Goal: Use online tool/utility: Utilize a website feature to perform a specific function

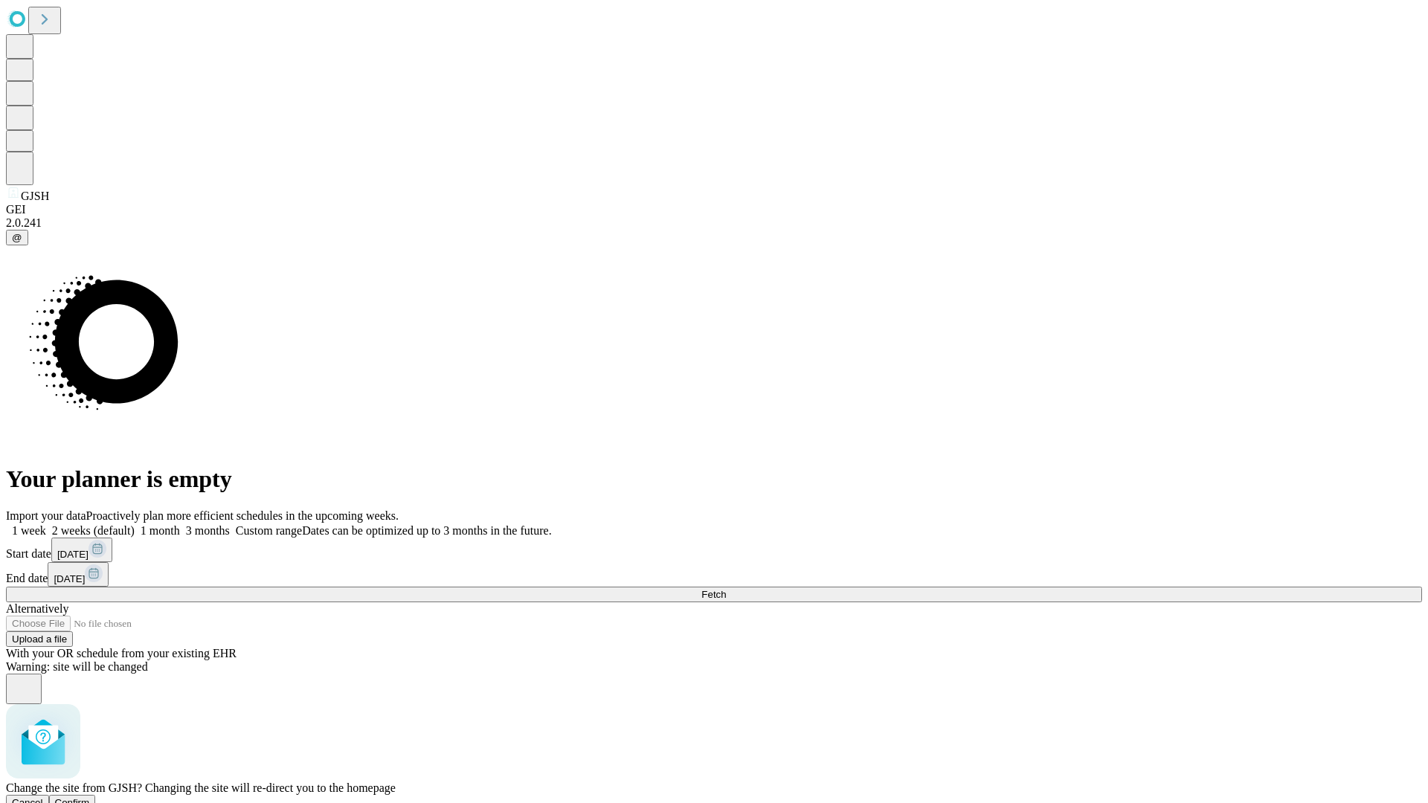
click at [90, 797] on span "Confirm" at bounding box center [72, 802] width 35 height 11
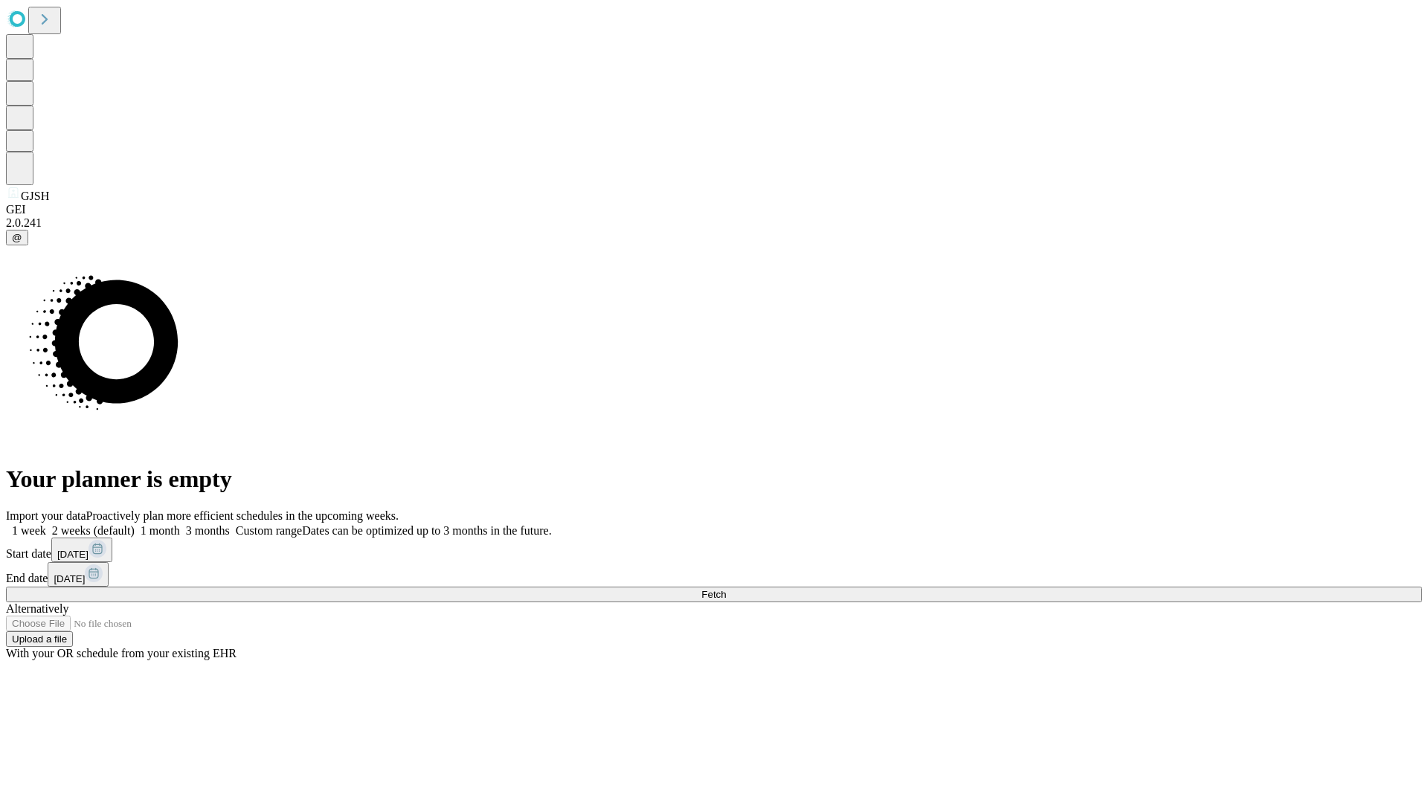
click at [135, 524] on label "2 weeks (default)" at bounding box center [90, 530] width 89 height 13
click at [726, 589] on span "Fetch" at bounding box center [713, 594] width 25 height 11
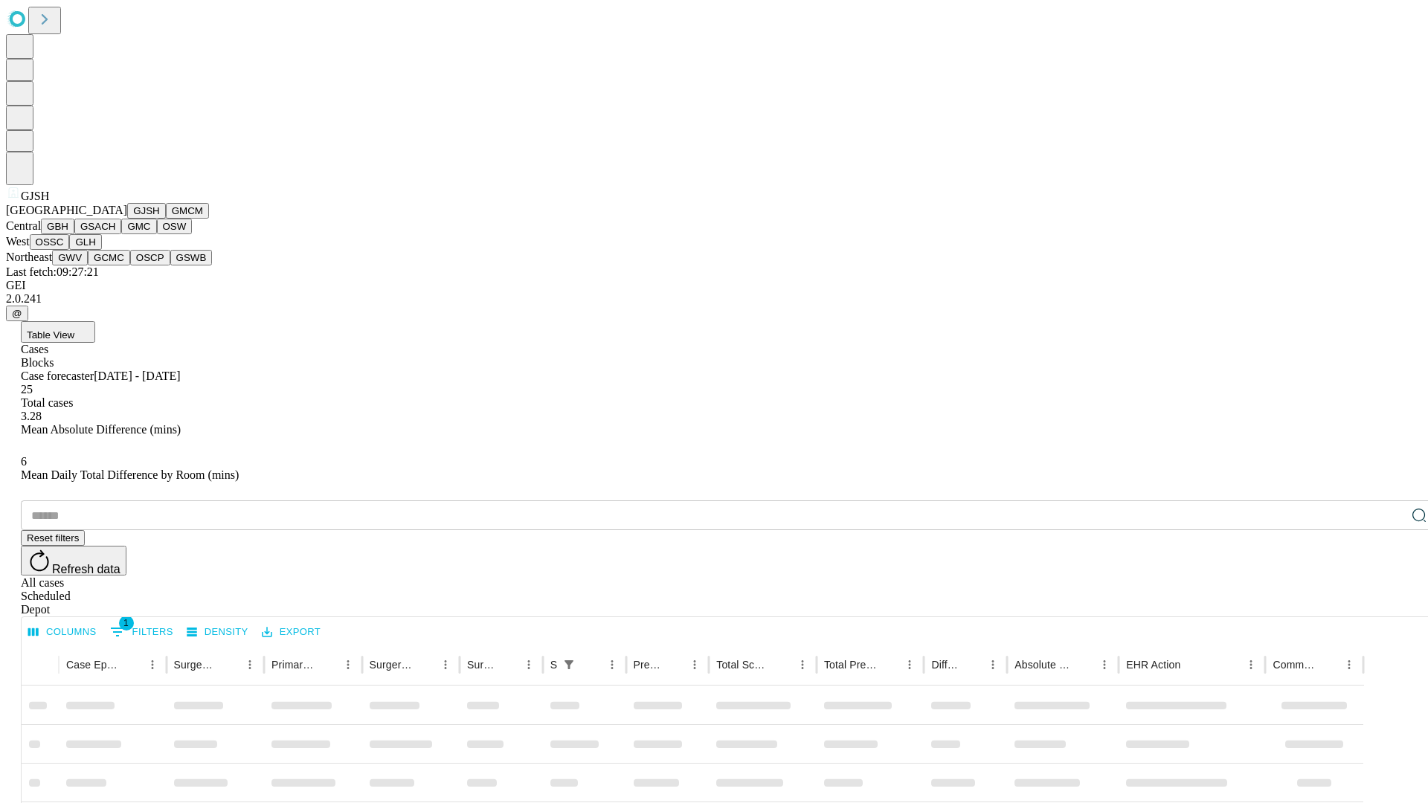
click at [166, 219] on button "GMCM" at bounding box center [187, 211] width 43 height 16
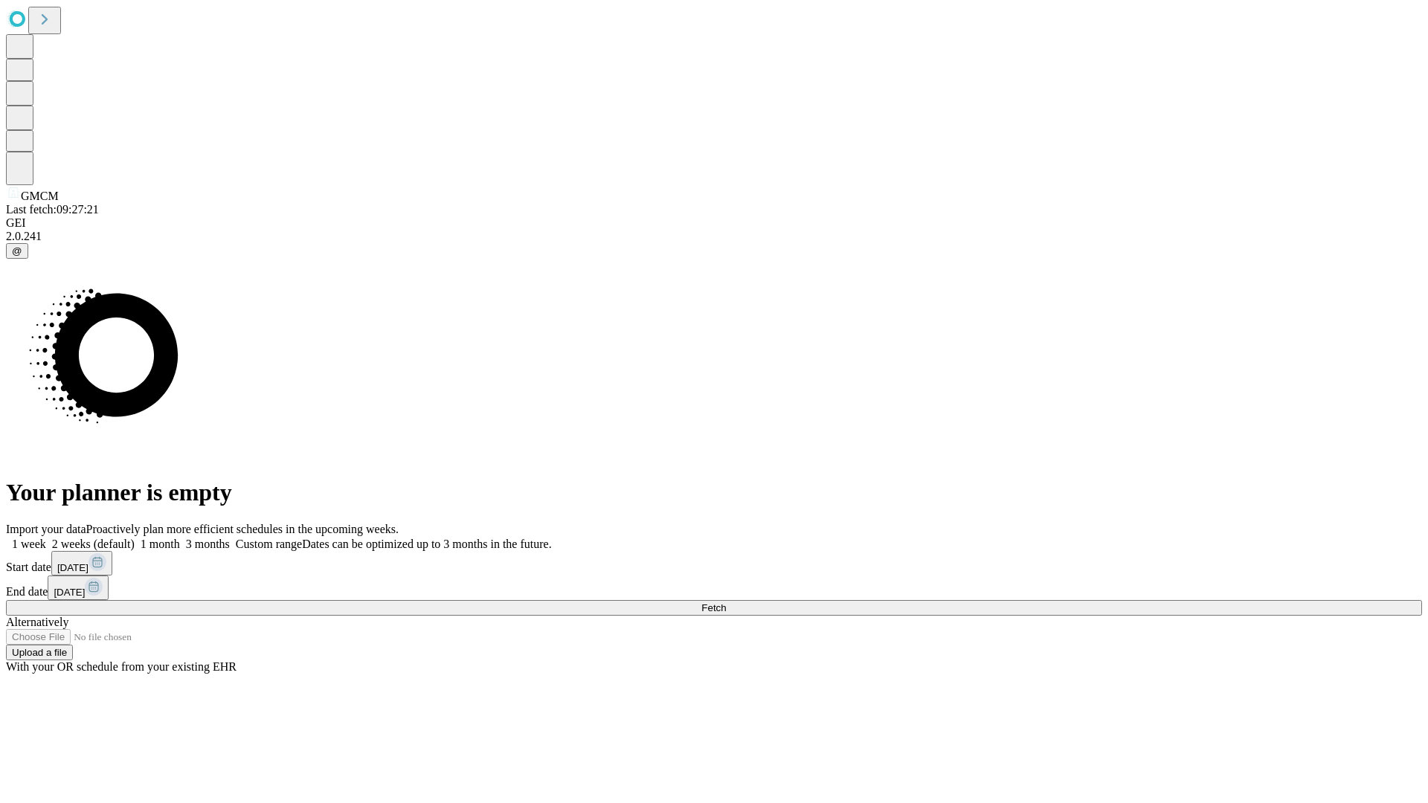
click at [135, 538] on label "2 weeks (default)" at bounding box center [90, 544] width 89 height 13
click at [726, 603] on span "Fetch" at bounding box center [713, 608] width 25 height 11
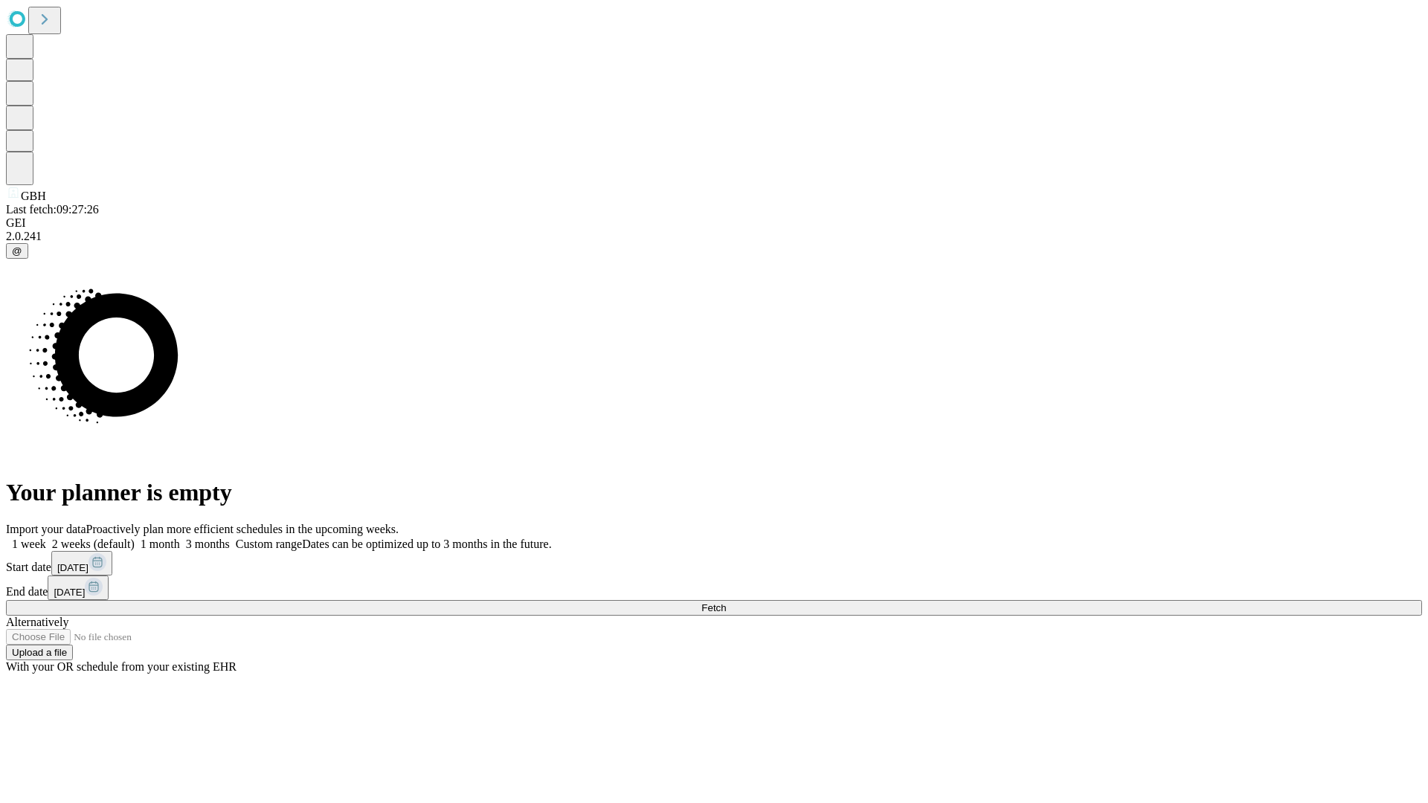
click at [135, 538] on label "2 weeks (default)" at bounding box center [90, 544] width 89 height 13
click at [726, 603] on span "Fetch" at bounding box center [713, 608] width 25 height 11
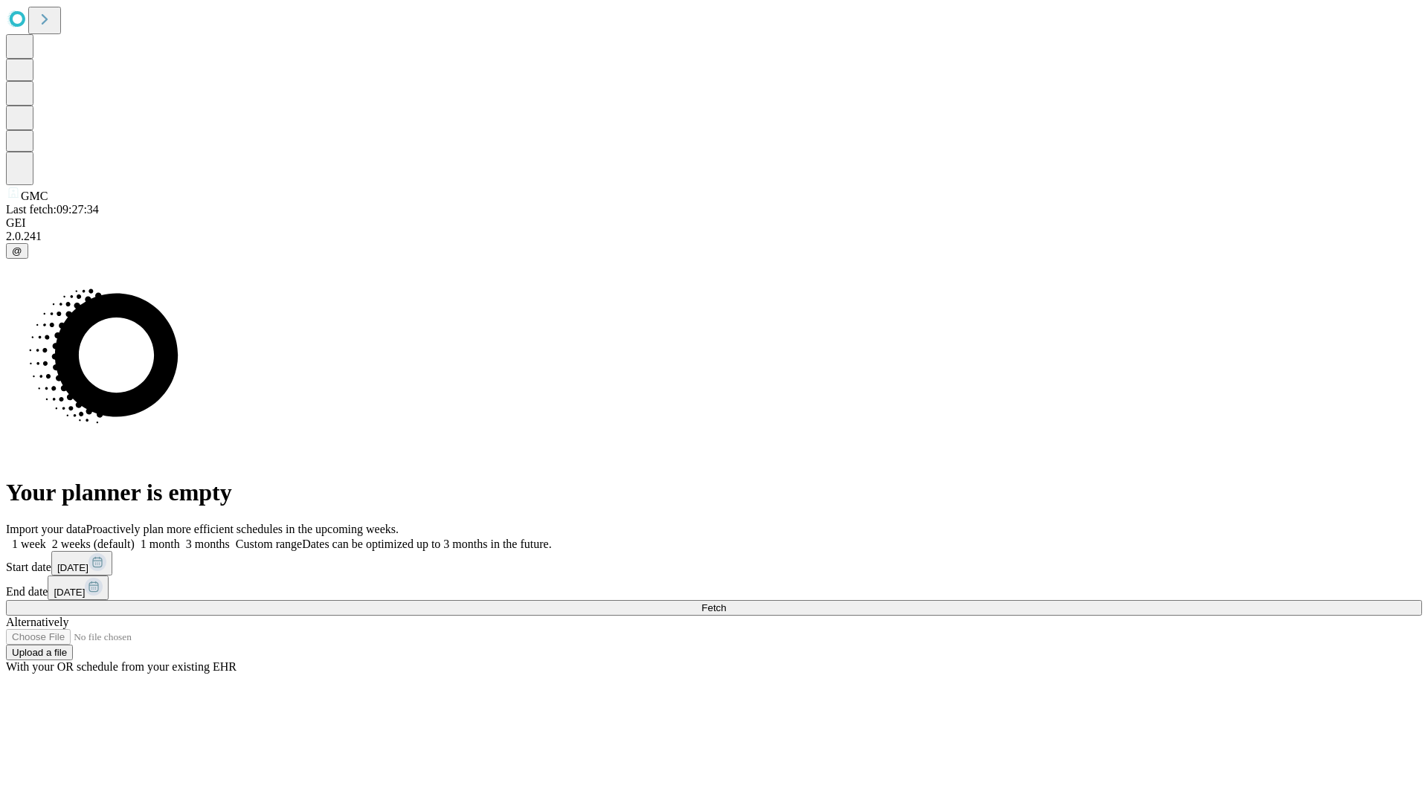
click at [135, 538] on label "2 weeks (default)" at bounding box center [90, 544] width 89 height 13
click at [726, 603] on span "Fetch" at bounding box center [713, 608] width 25 height 11
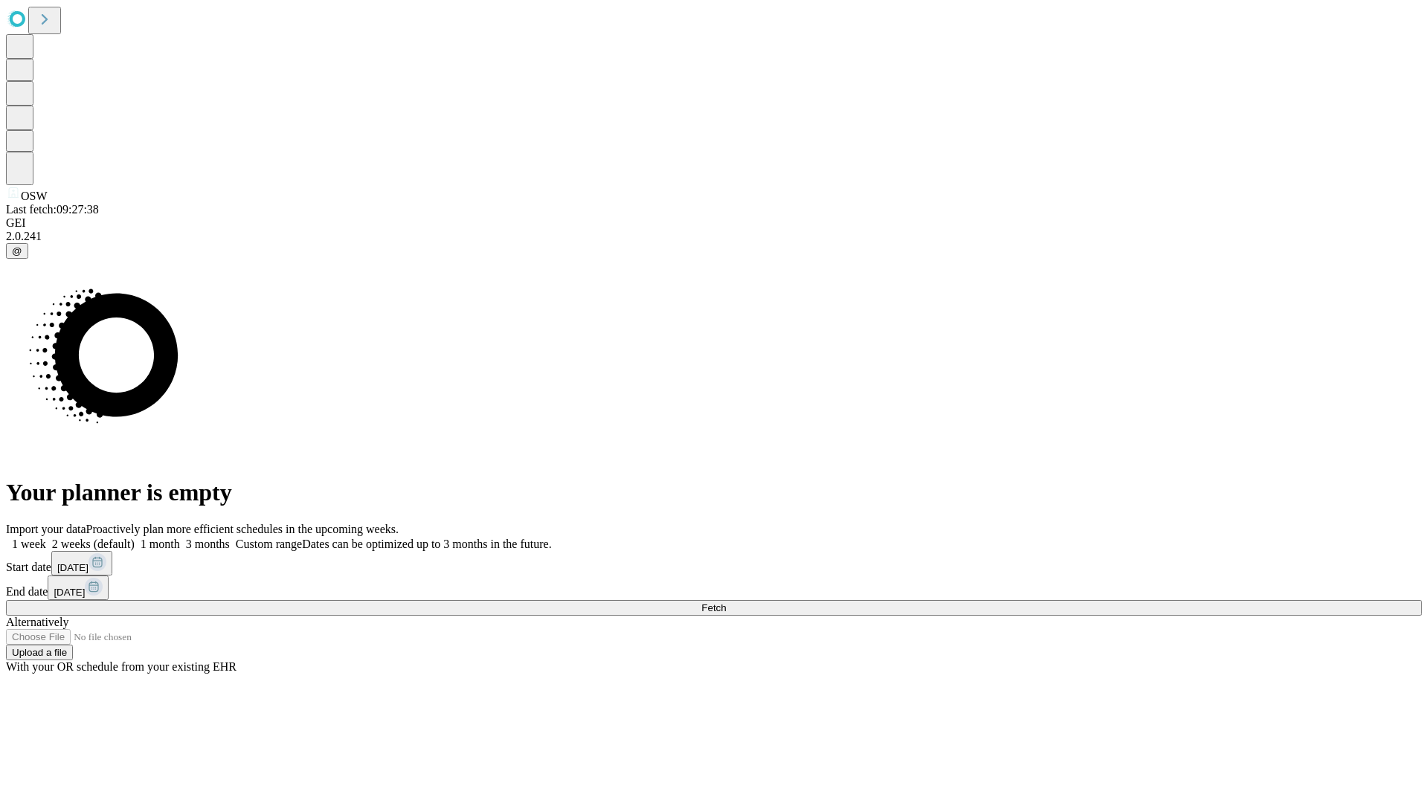
click at [135, 538] on label "2 weeks (default)" at bounding box center [90, 544] width 89 height 13
click at [726, 603] on span "Fetch" at bounding box center [713, 608] width 25 height 11
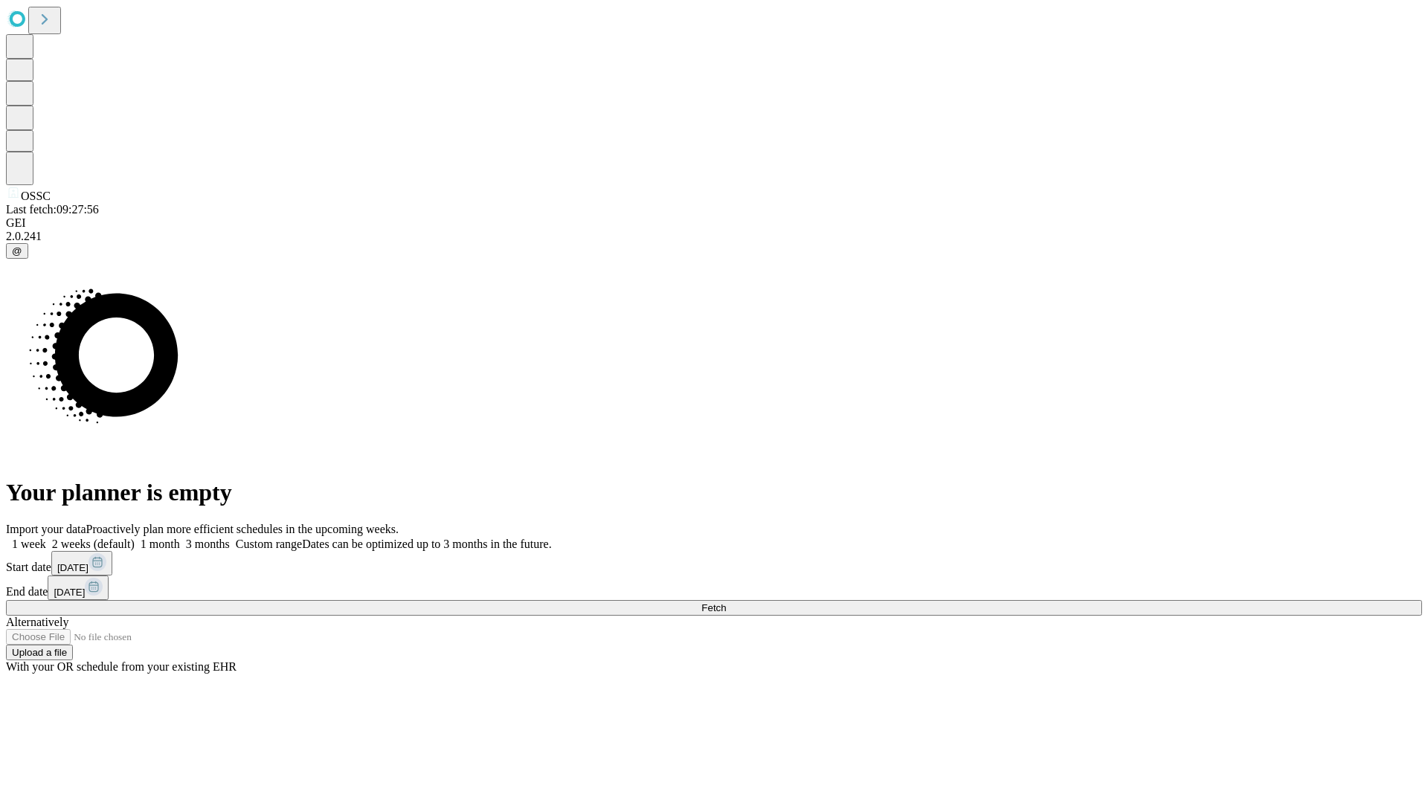
click at [135, 538] on label "2 weeks (default)" at bounding box center [90, 544] width 89 height 13
click at [726, 603] on span "Fetch" at bounding box center [713, 608] width 25 height 11
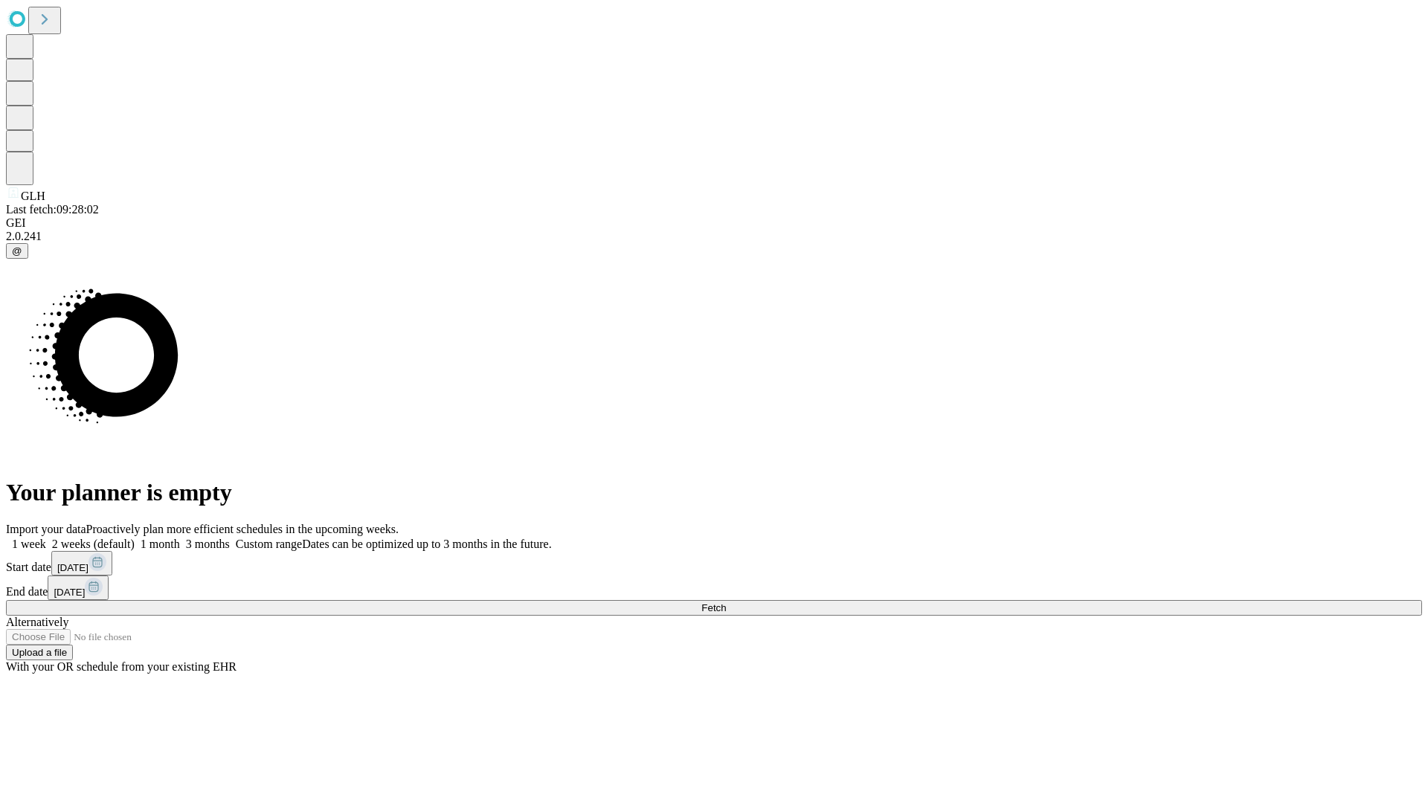
click at [135, 538] on label "2 weeks (default)" at bounding box center [90, 544] width 89 height 13
click at [726, 603] on span "Fetch" at bounding box center [713, 608] width 25 height 11
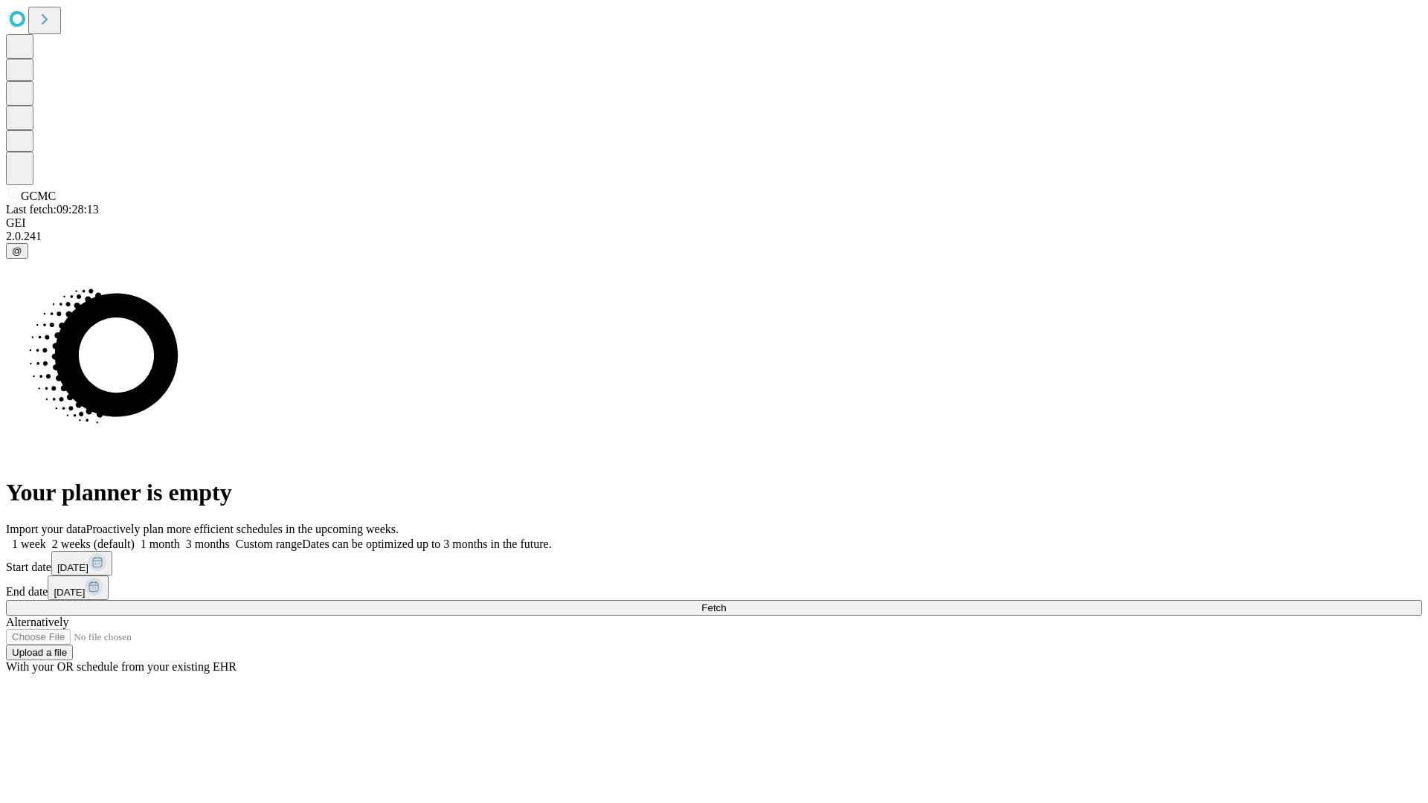
click at [135, 538] on label "2 weeks (default)" at bounding box center [90, 544] width 89 height 13
click at [726, 603] on span "Fetch" at bounding box center [713, 608] width 25 height 11
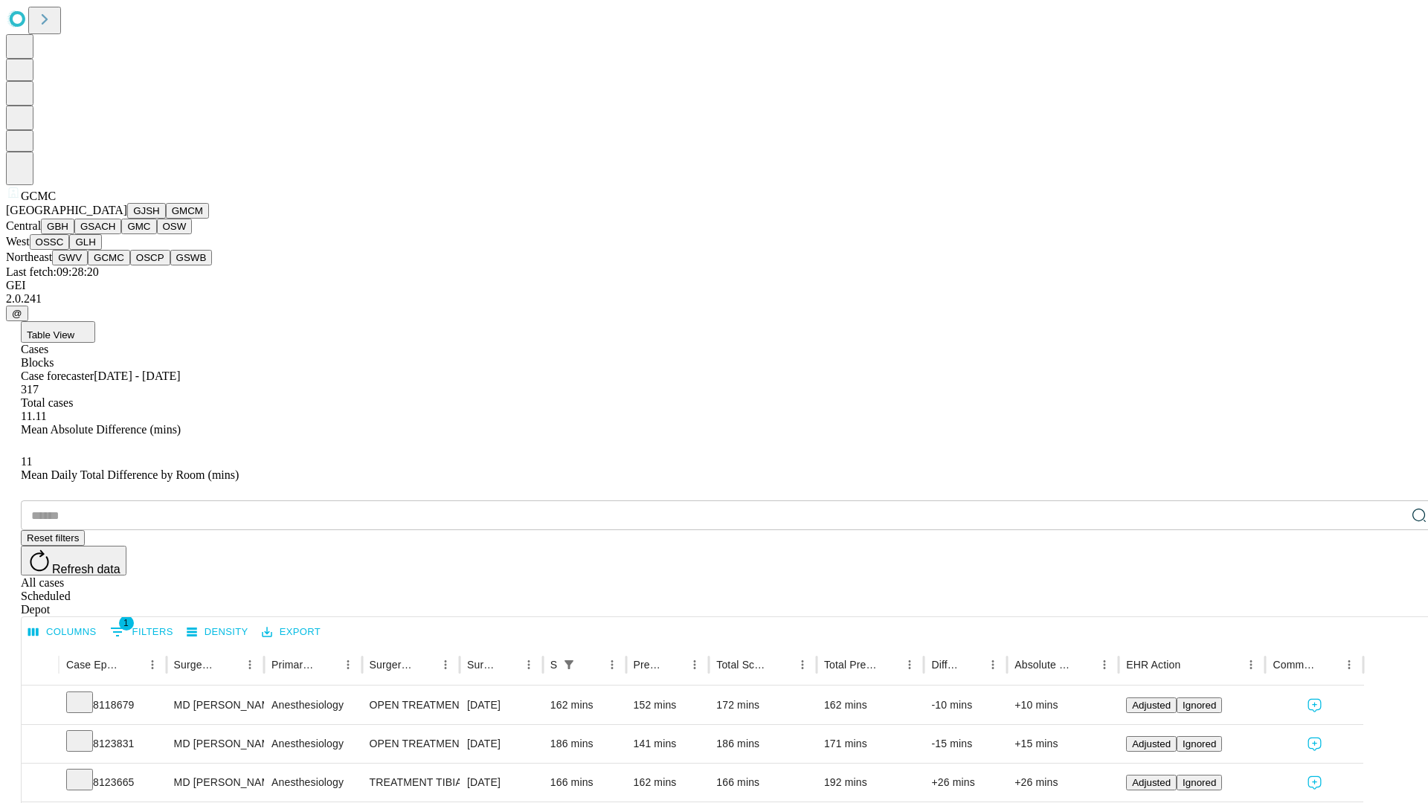
click at [130, 266] on button "OSCP" at bounding box center [150, 258] width 40 height 16
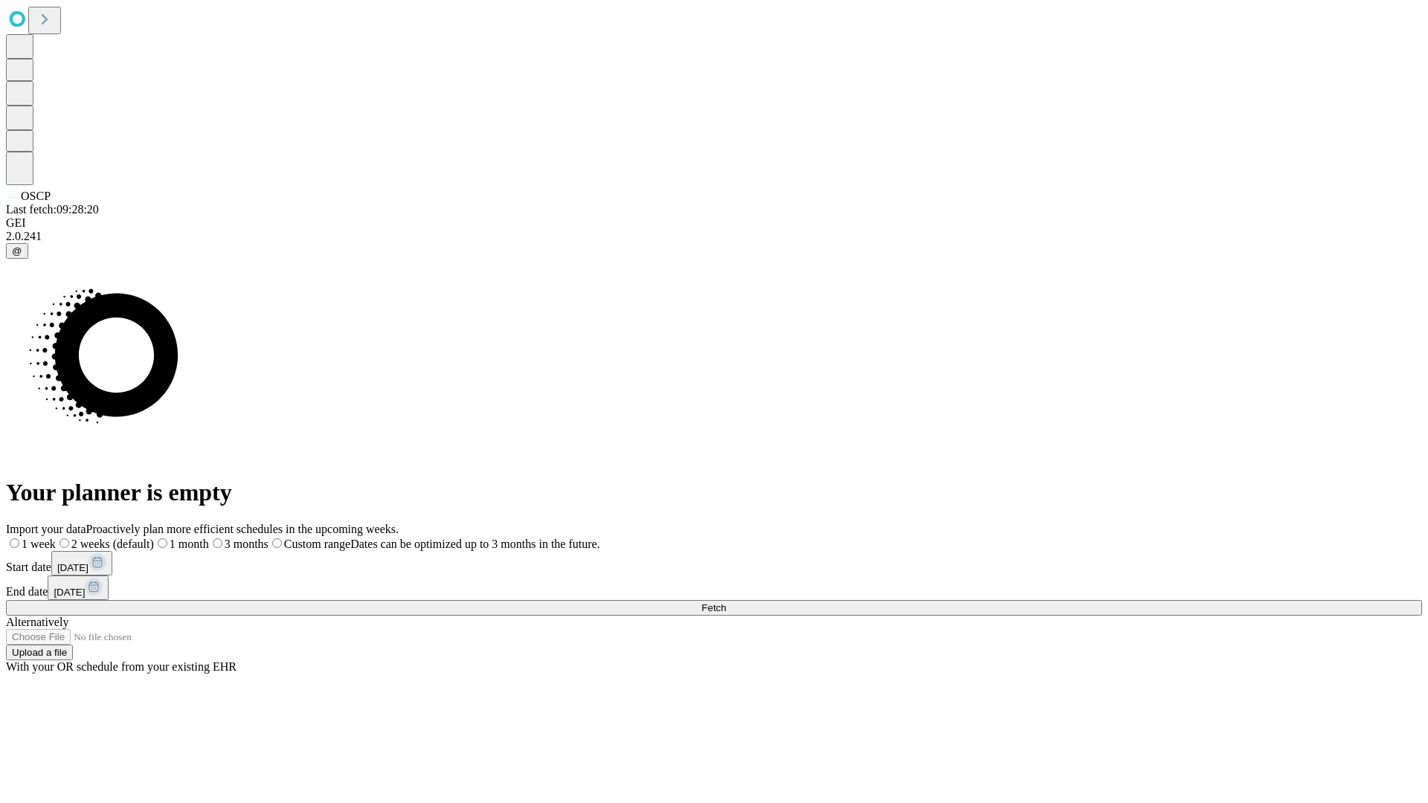
click at [726, 603] on span "Fetch" at bounding box center [713, 608] width 25 height 11
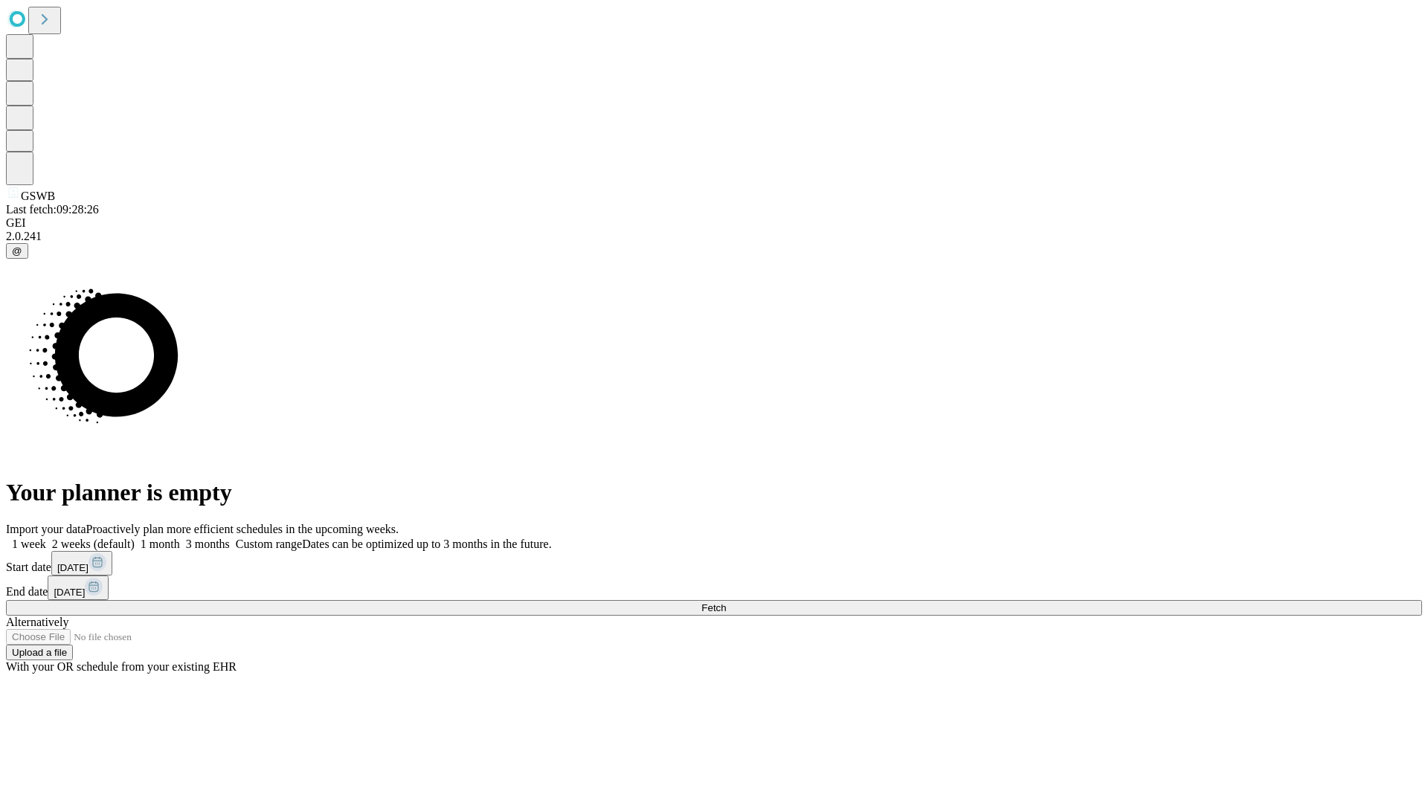
click at [726, 603] on span "Fetch" at bounding box center [713, 608] width 25 height 11
